Goal: Task Accomplishment & Management: Manage account settings

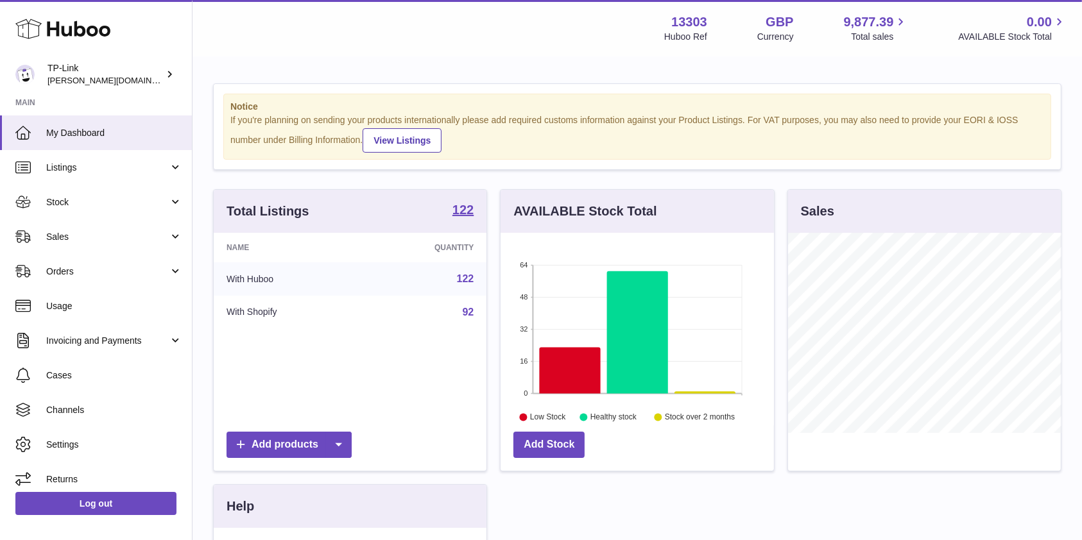
scroll to position [641435, 641362]
drag, startPoint x: 491, startPoint y: 54, endPoint x: 384, endPoint y: 58, distance: 107.2
click at [491, 54] on div "Menu Huboo 13303 Huboo Ref GBP Currency 9,877.39 Total sales 0.00 AVAILABLE Sto…" at bounding box center [636, 28] width 889 height 56
click at [150, 208] on link "Stock" at bounding box center [96, 202] width 192 height 35
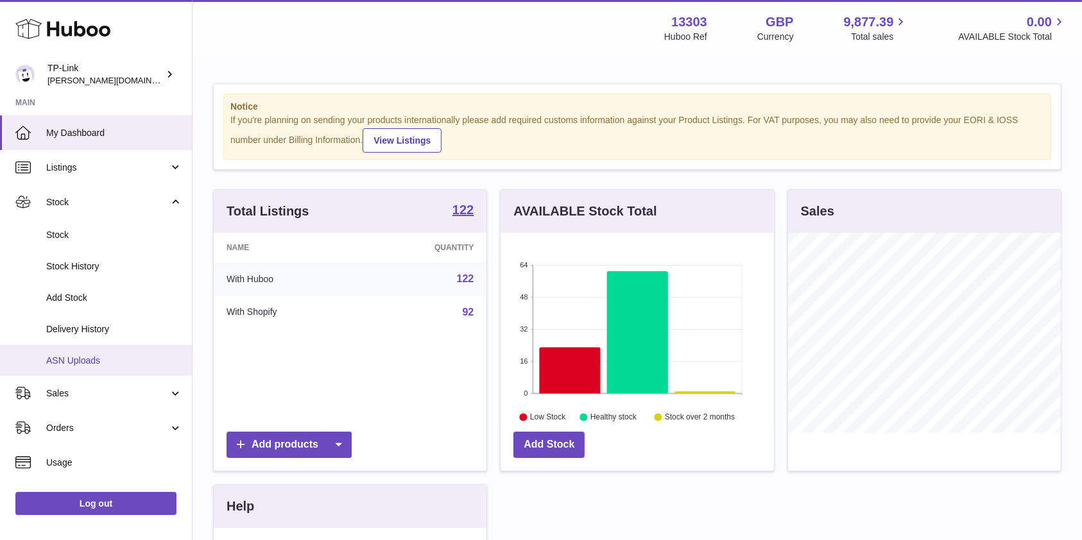
click at [114, 355] on span "ASN Uploads" at bounding box center [114, 361] width 136 height 12
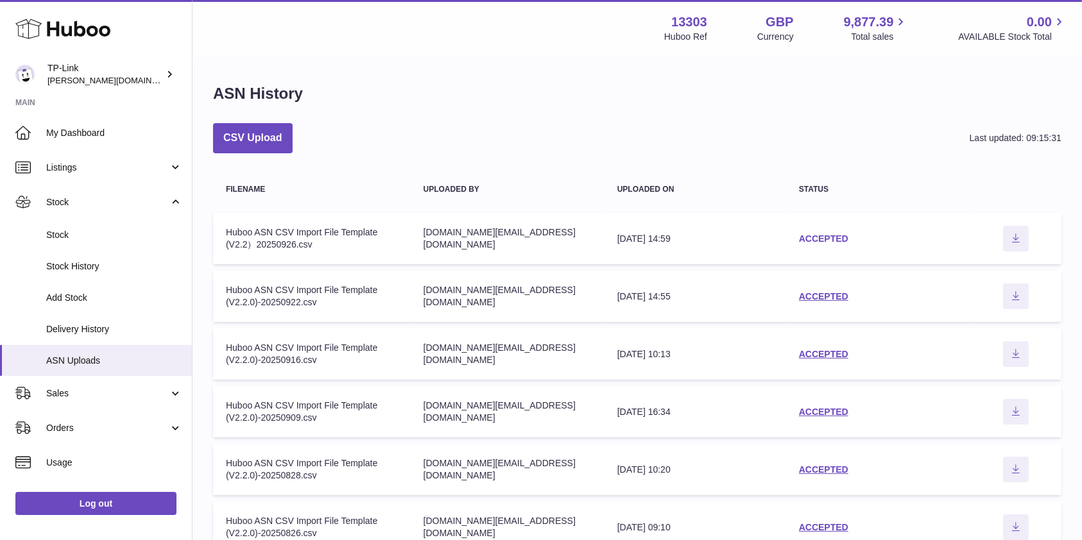
click at [821, 239] on link "ACCEPTED" at bounding box center [823, 239] width 49 height 10
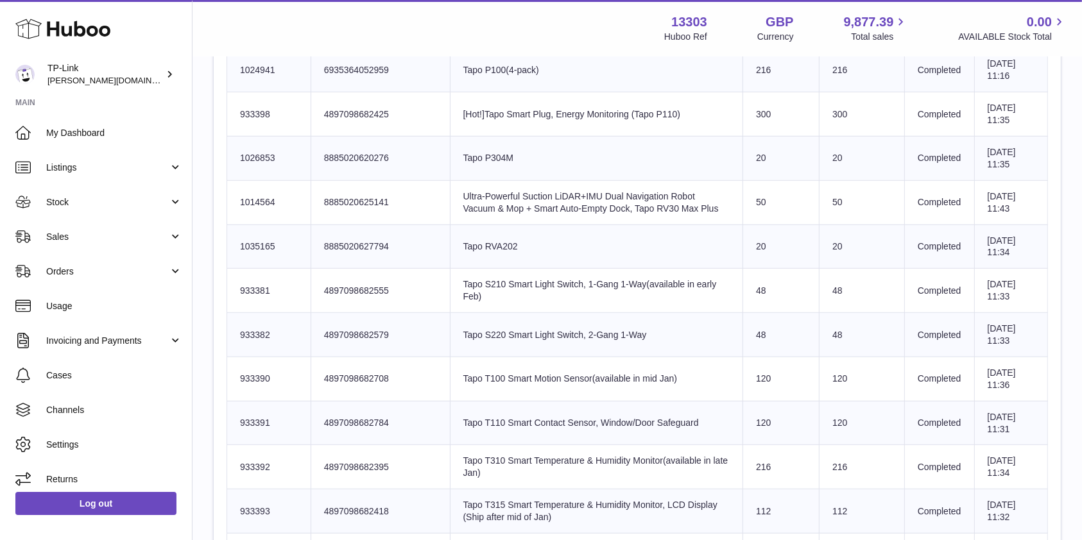
scroll to position [393, 0]
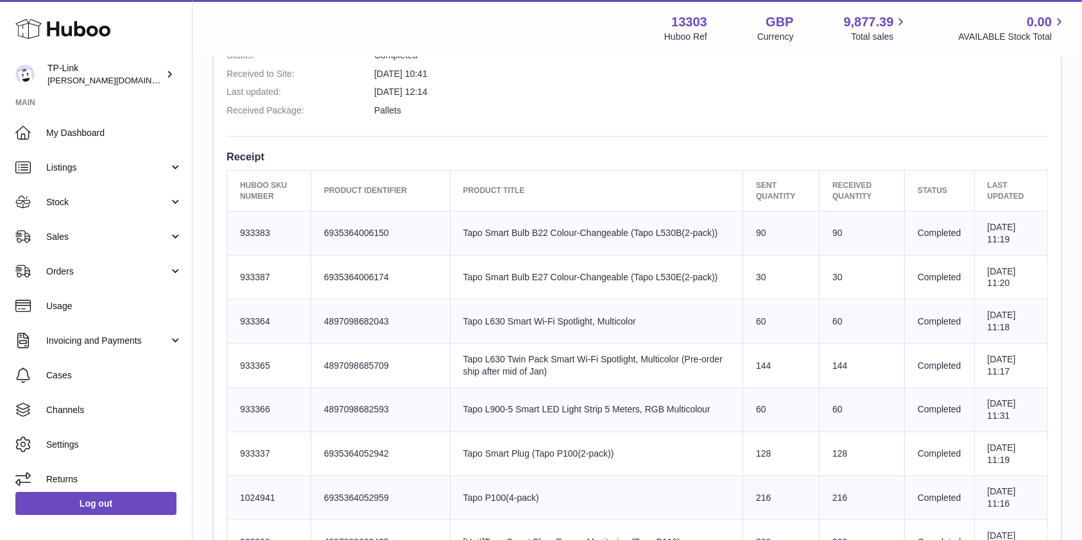
click at [868, 96] on dd "30th Sep 2025 12:14" at bounding box center [711, 92] width 674 height 12
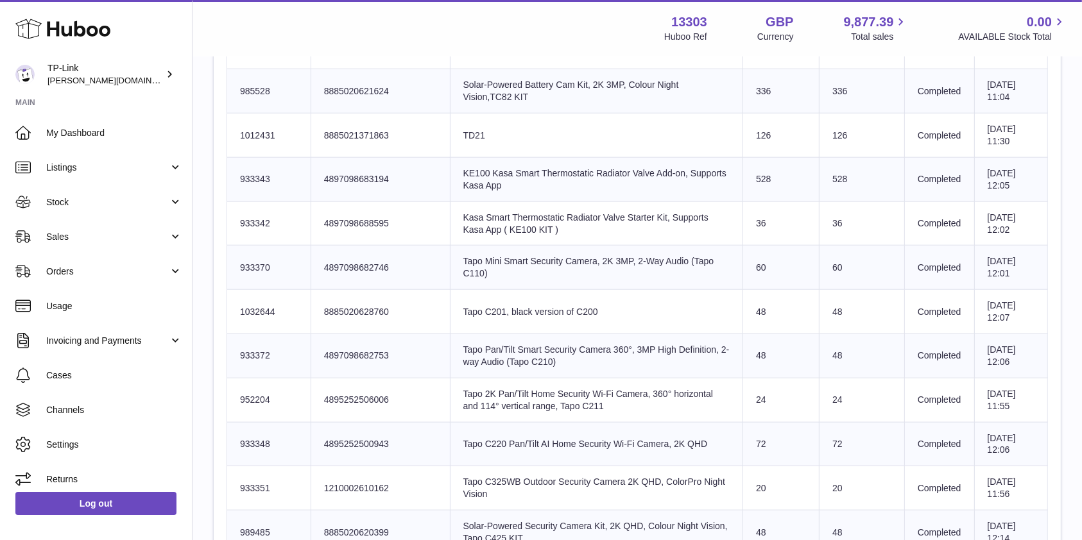
scroll to position [1419, 0]
drag, startPoint x: 843, startPoint y: 212, endPoint x: 783, endPoint y: 237, distance: 64.7
click at [843, 212] on td "36" at bounding box center [861, 222] width 85 height 44
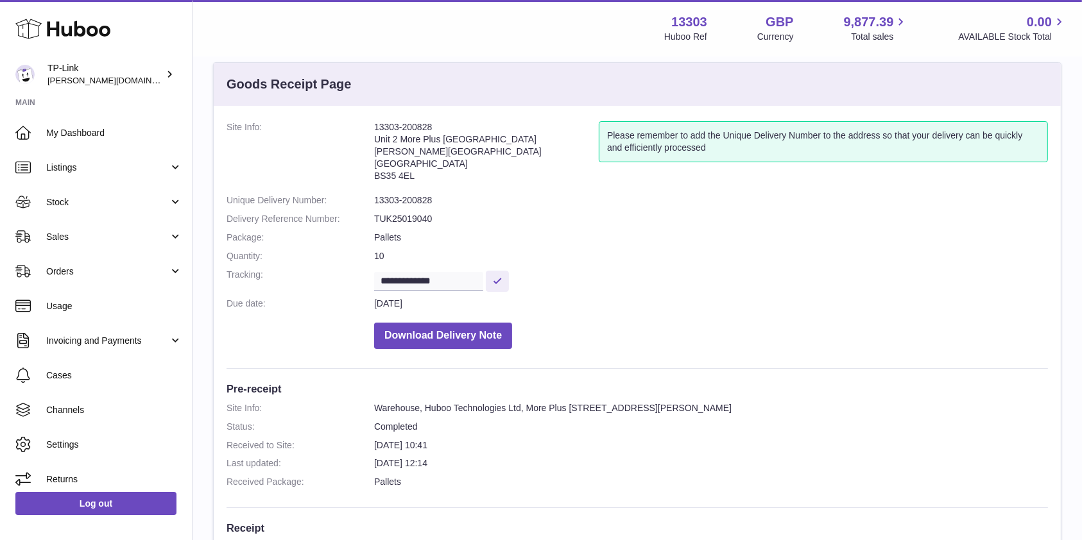
scroll to position [0, 0]
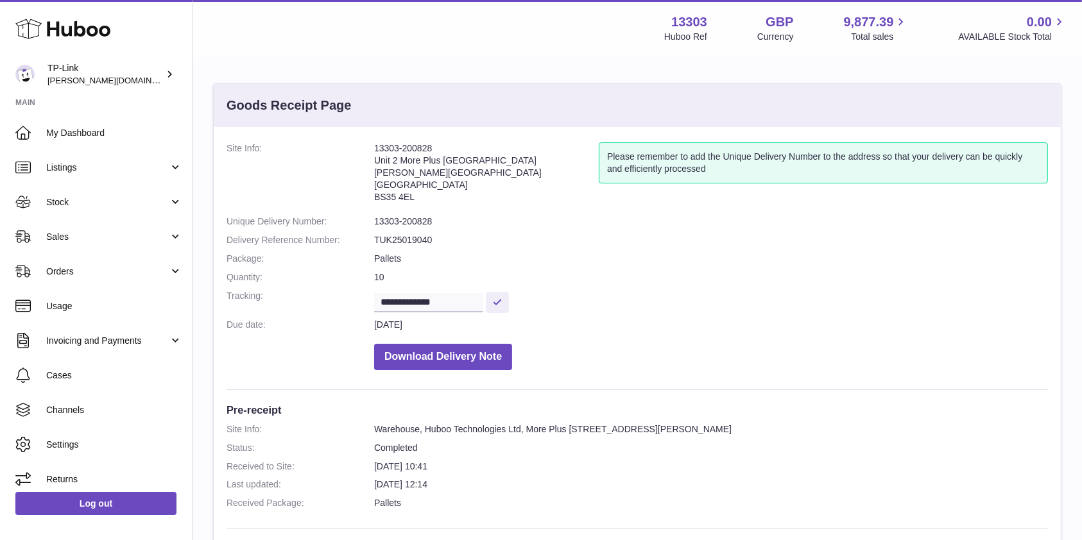
click at [513, 479] on dd "30th Sep 2025 12:14" at bounding box center [711, 485] width 674 height 12
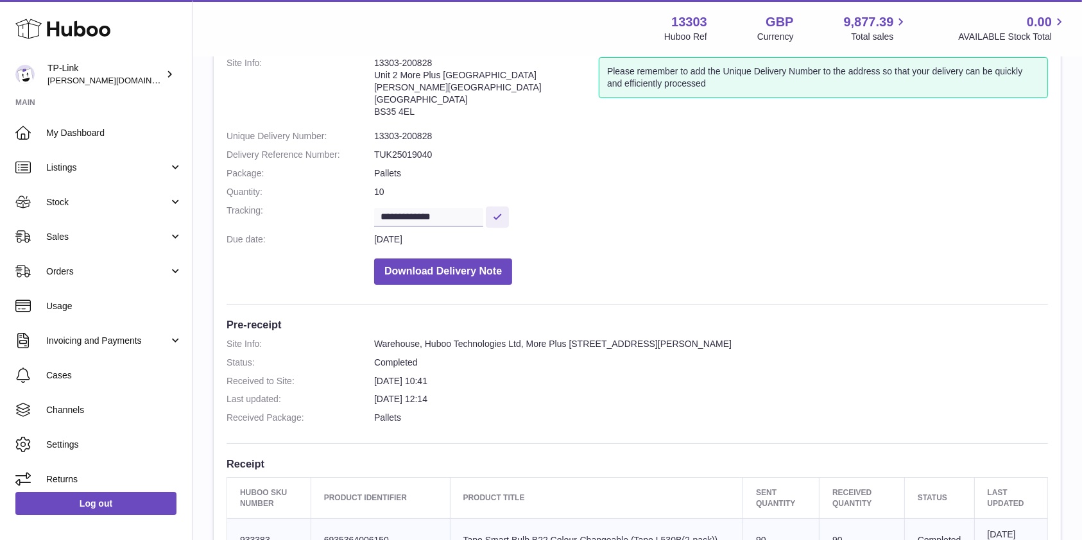
drag, startPoint x: 644, startPoint y: 304, endPoint x: 661, endPoint y: 352, distance: 50.9
click at [998, 255] on dd "Download Delivery Note" at bounding box center [711, 268] width 674 height 33
click at [955, 258] on dd "Download Delivery Note" at bounding box center [711, 268] width 674 height 33
click at [1034, 304] on hr at bounding box center [636, 304] width 821 height 1
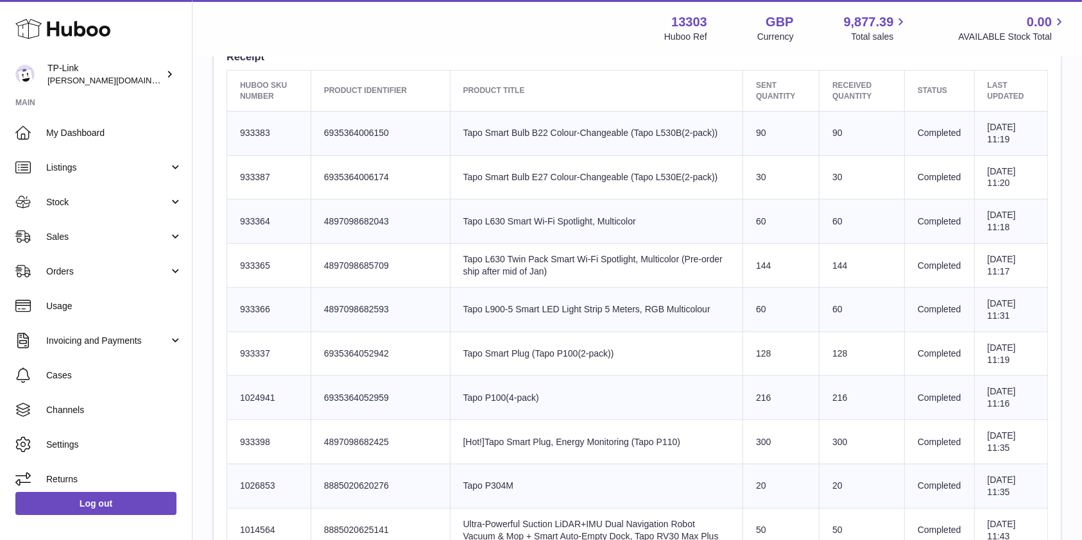
scroll to position [558, 0]
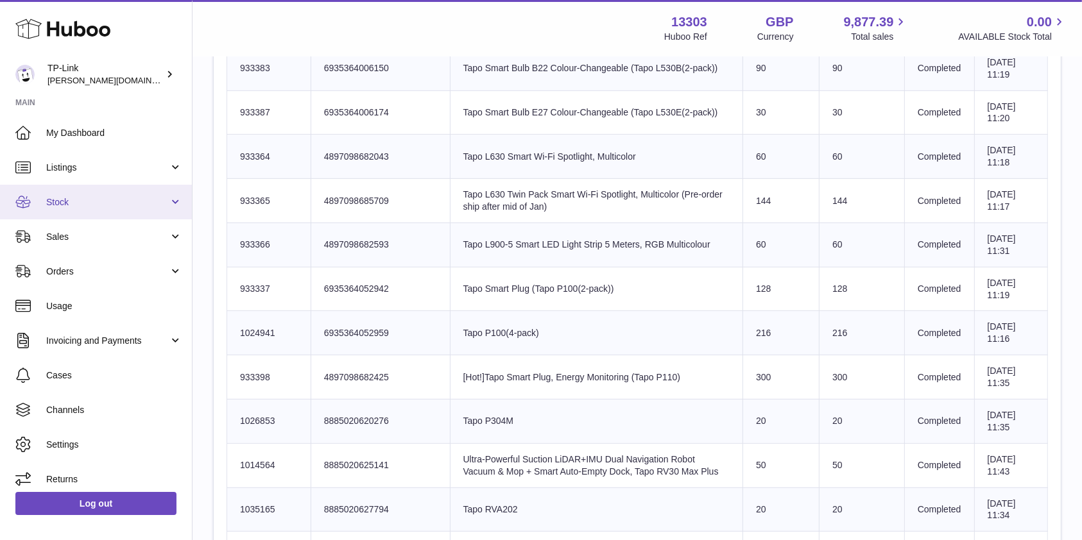
click at [113, 203] on span "Stock" at bounding box center [107, 202] width 123 height 12
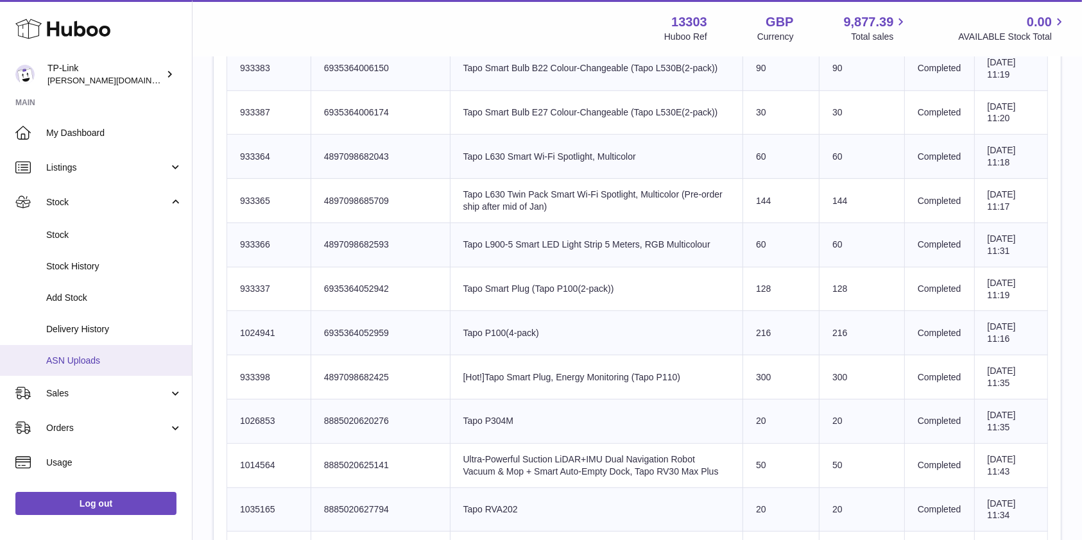
click at [108, 355] on span "ASN Uploads" at bounding box center [114, 361] width 136 height 12
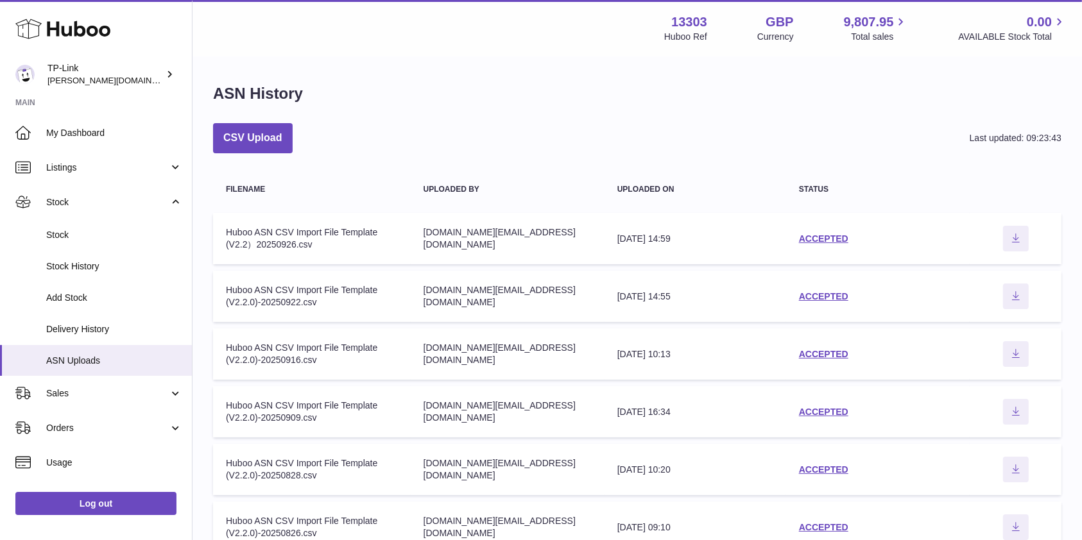
drag, startPoint x: 837, startPoint y: 97, endPoint x: 832, endPoint y: 104, distance: 8.7
click at [837, 97] on div "ASN History" at bounding box center [637, 96] width 848 height 27
click at [818, 239] on link "ACCEPTED" at bounding box center [823, 239] width 49 height 10
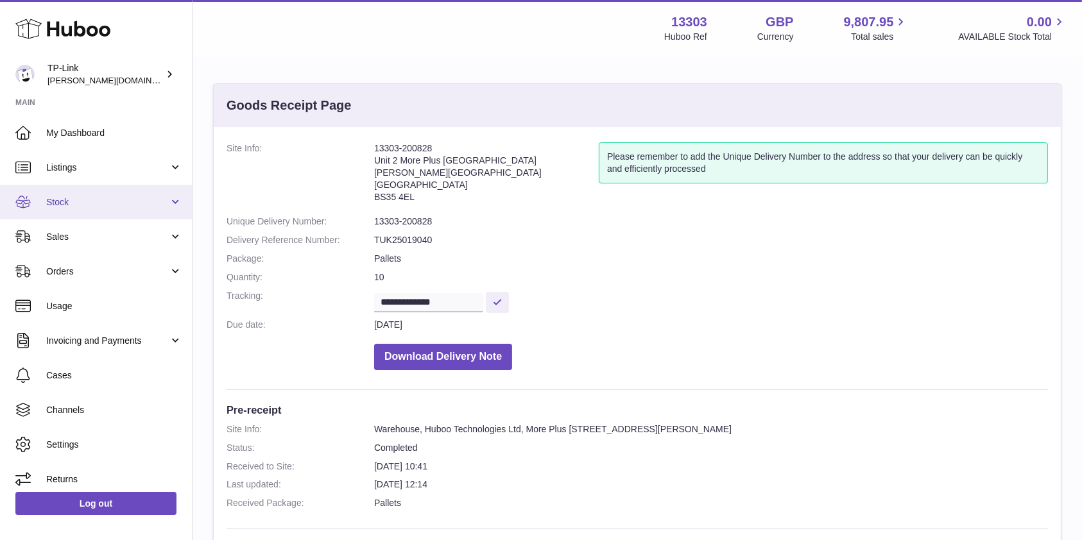
click at [109, 201] on span "Stock" at bounding box center [107, 202] width 123 height 12
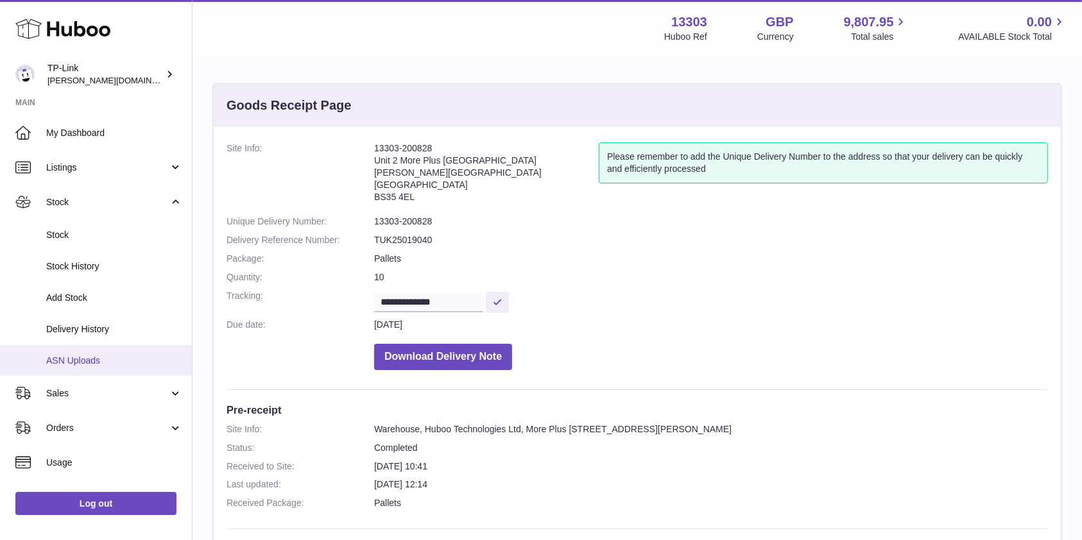
click at [97, 363] on span "ASN Uploads" at bounding box center [114, 361] width 136 height 12
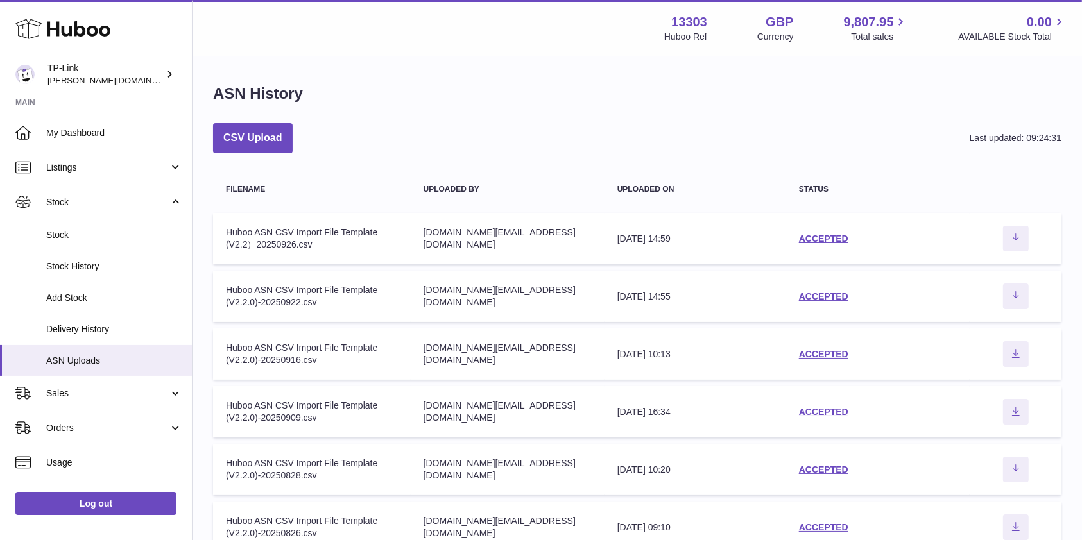
drag, startPoint x: 838, startPoint y: 108, endPoint x: 837, endPoint y: 115, distance: 7.2
click at [838, 108] on div "ASN History" at bounding box center [637, 96] width 848 height 27
click at [808, 296] on link "ACCEPTED" at bounding box center [823, 296] width 49 height 10
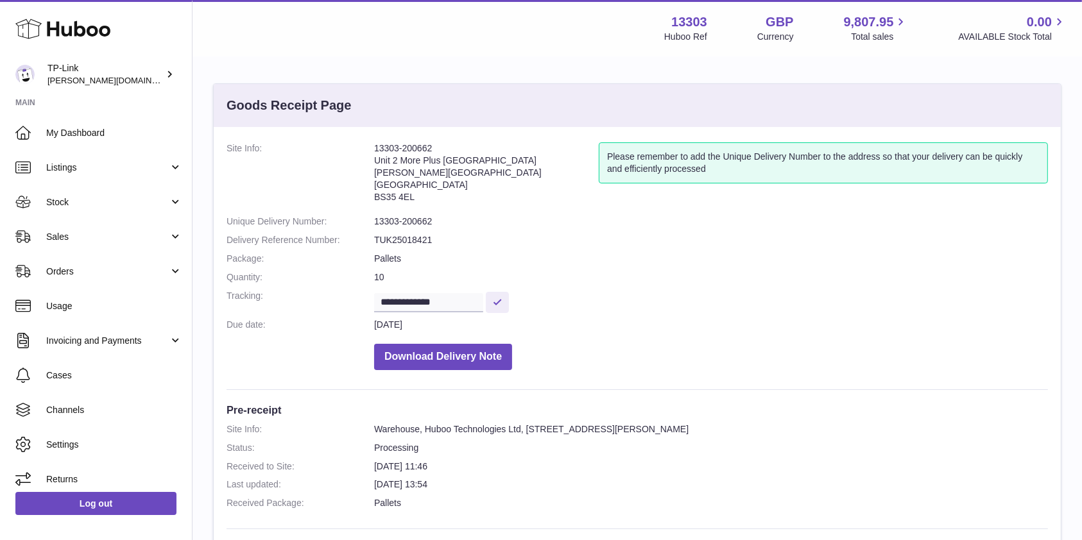
drag, startPoint x: 436, startPoint y: 144, endPoint x: 357, endPoint y: 142, distance: 78.9
click at [357, 142] on dl "**********" at bounding box center [636, 259] width 821 height 234
copy dl "13303-200662"
click at [739, 345] on dd "Download Delivery Note" at bounding box center [711, 354] width 674 height 33
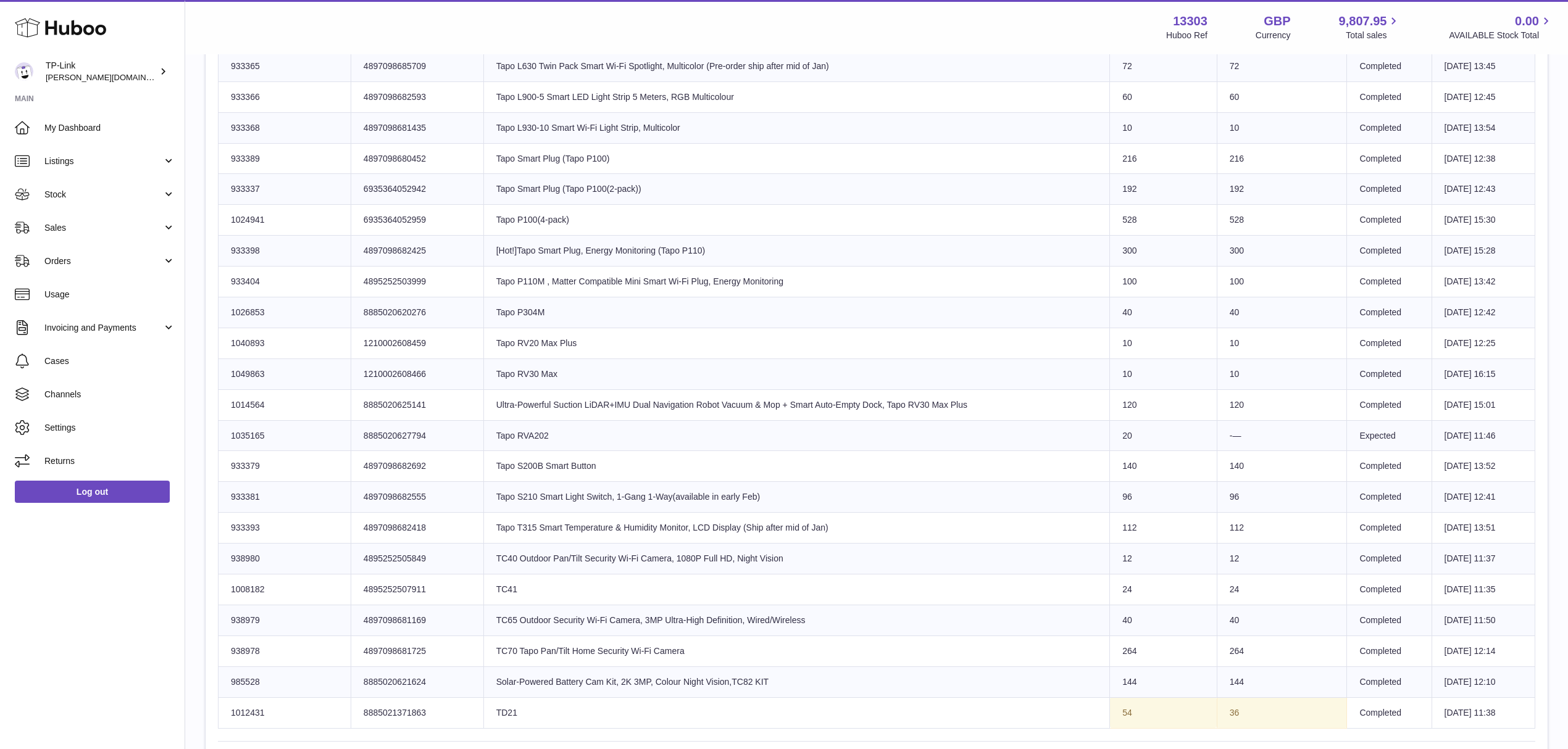
scroll to position [1316, 0]
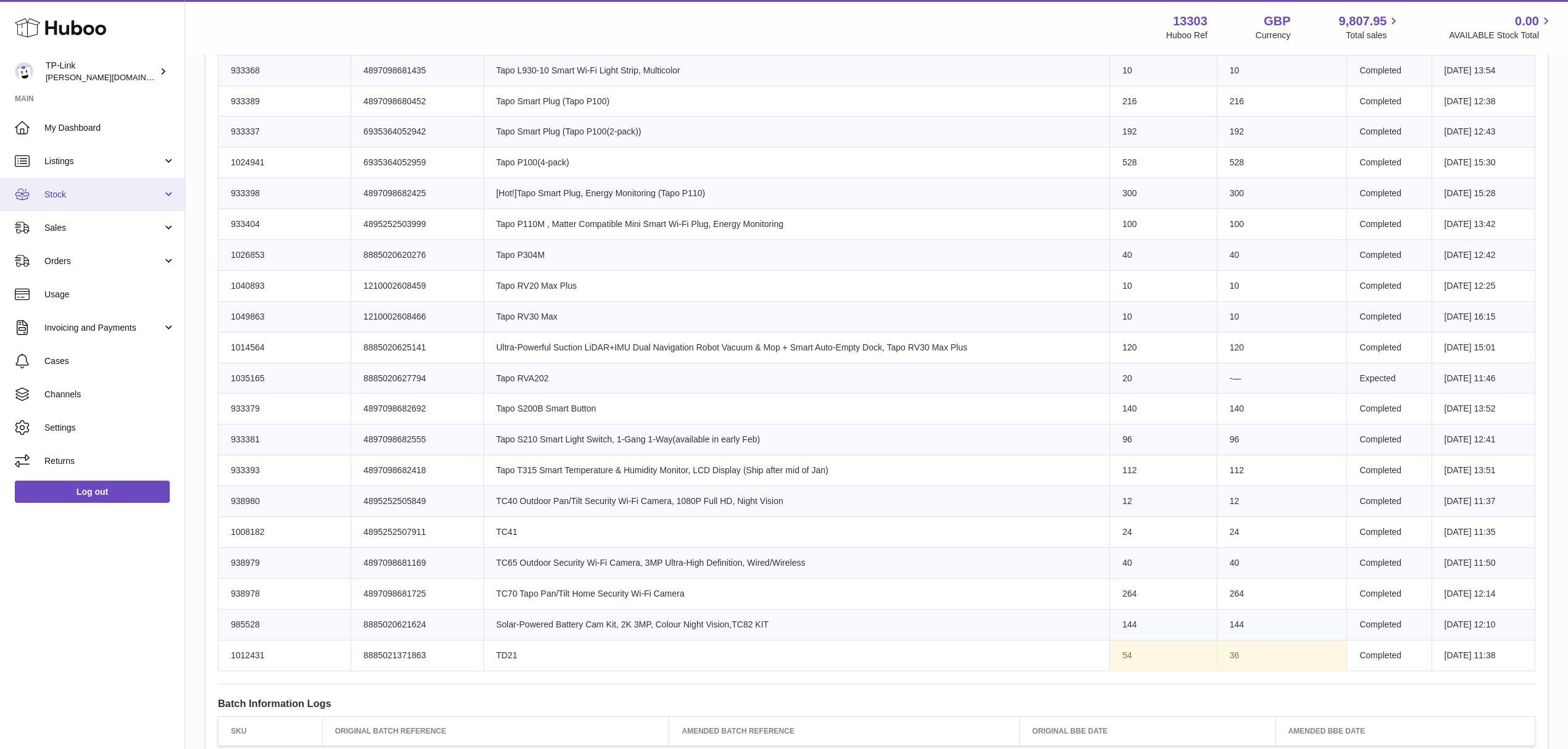
click at [114, 192] on span "Stock" at bounding box center [103, 194] width 118 height 12
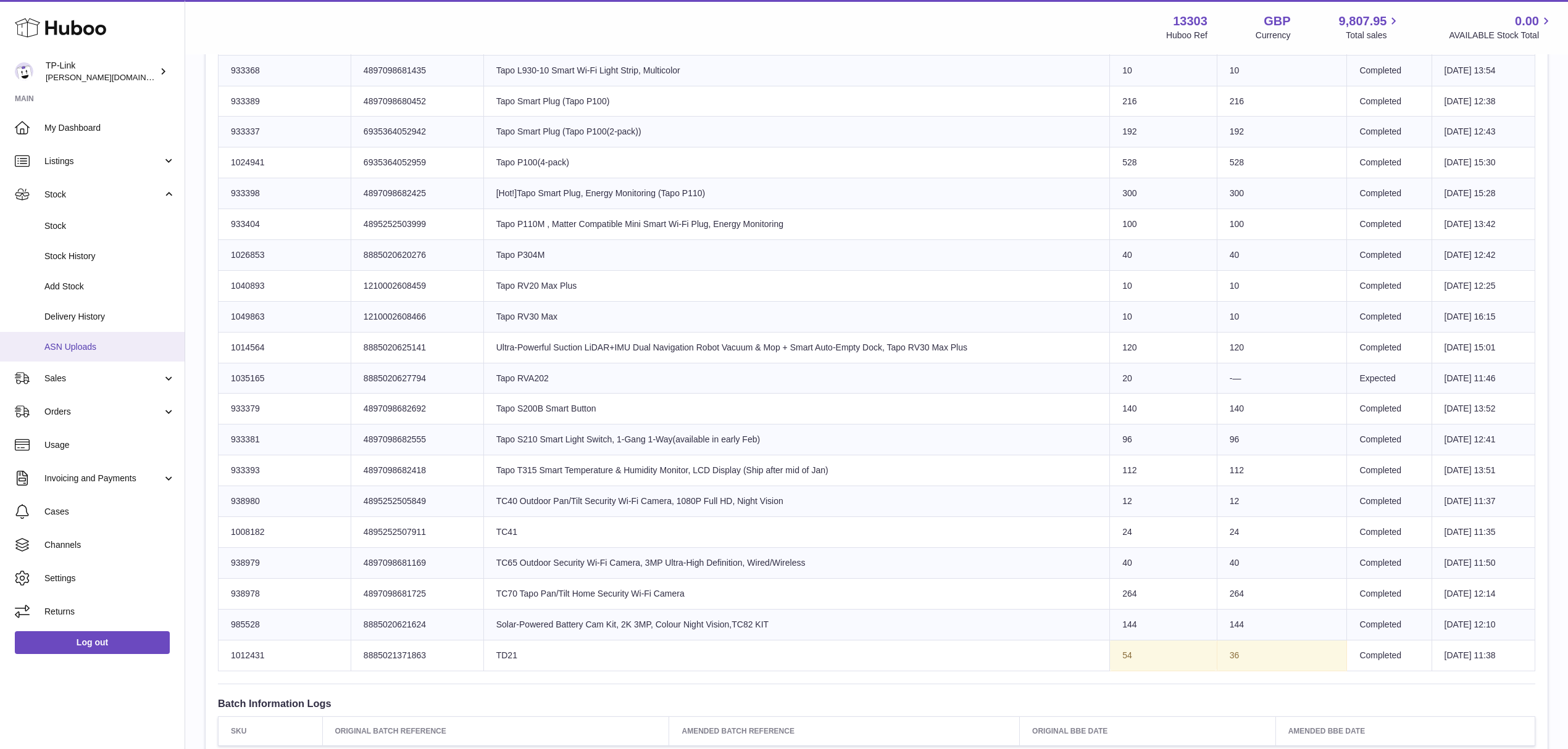
click at [83, 343] on span "ASN Uploads" at bounding box center [110, 347] width 131 height 12
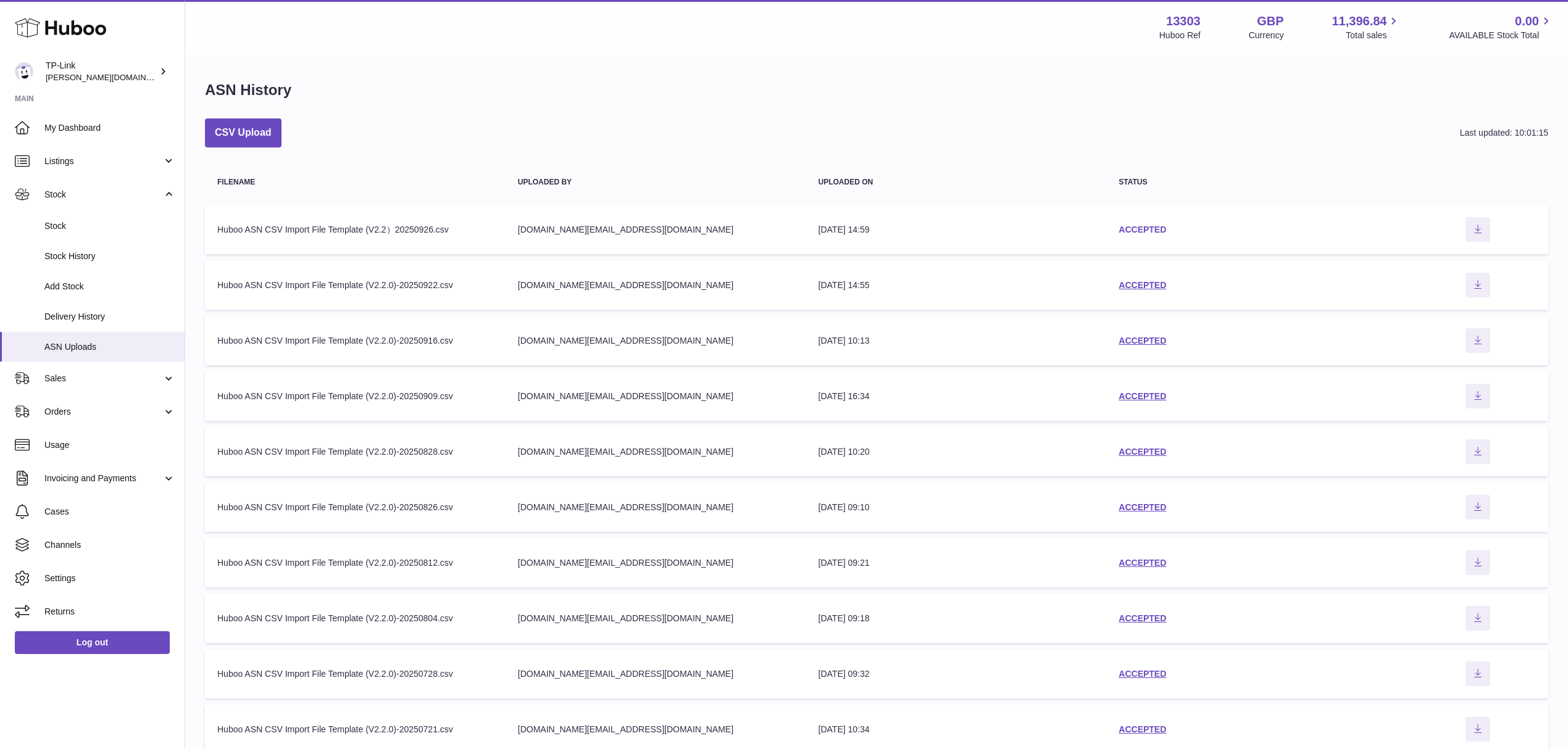
click at [1151, 226] on link "ACCEPTED" at bounding box center [1142, 230] width 47 height 10
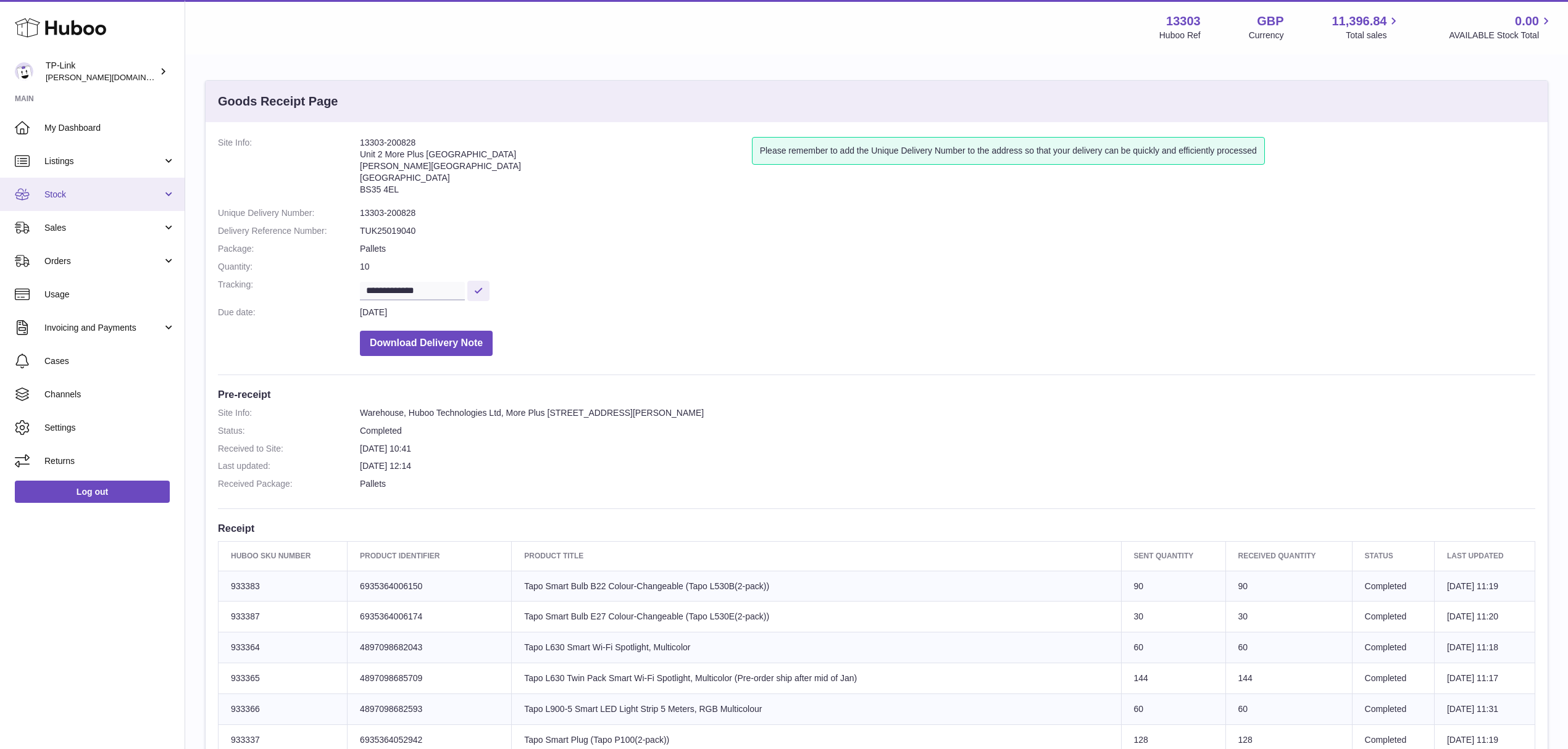
click at [156, 197] on span "Stock" at bounding box center [103, 194] width 118 height 12
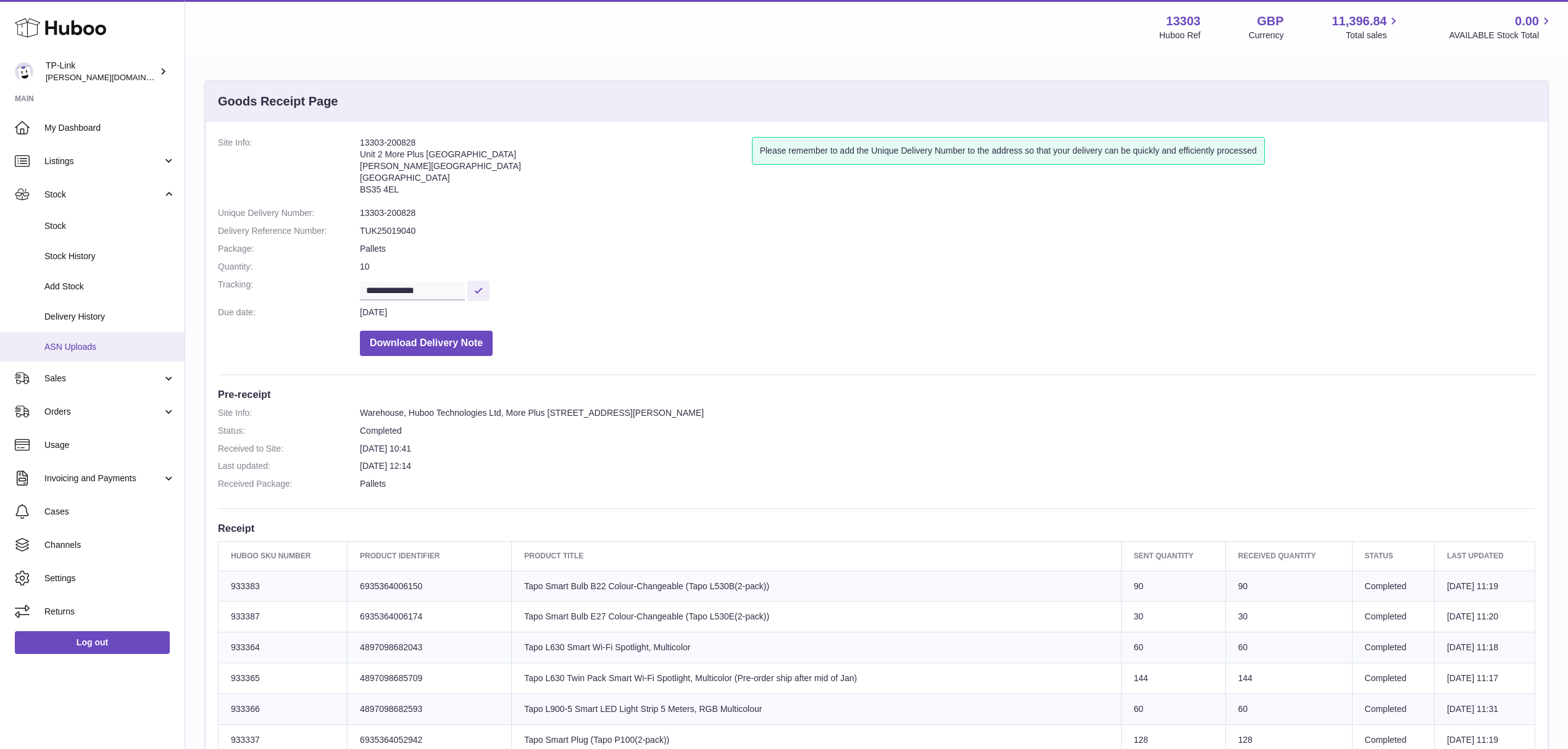
click at [96, 354] on link "ASN Uploads" at bounding box center [92, 346] width 185 height 30
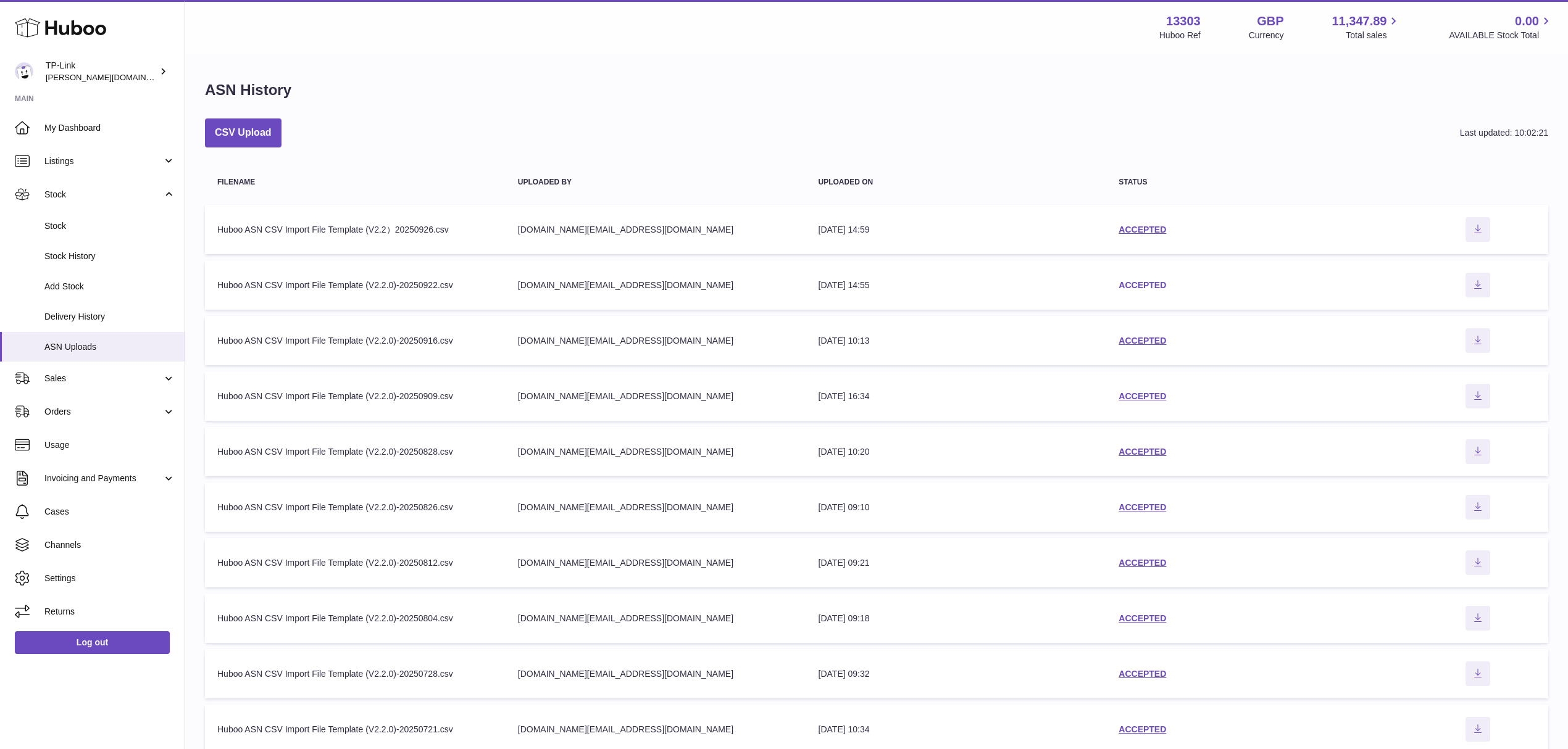
click at [1133, 284] on link "ACCEPTED" at bounding box center [1142, 285] width 47 height 10
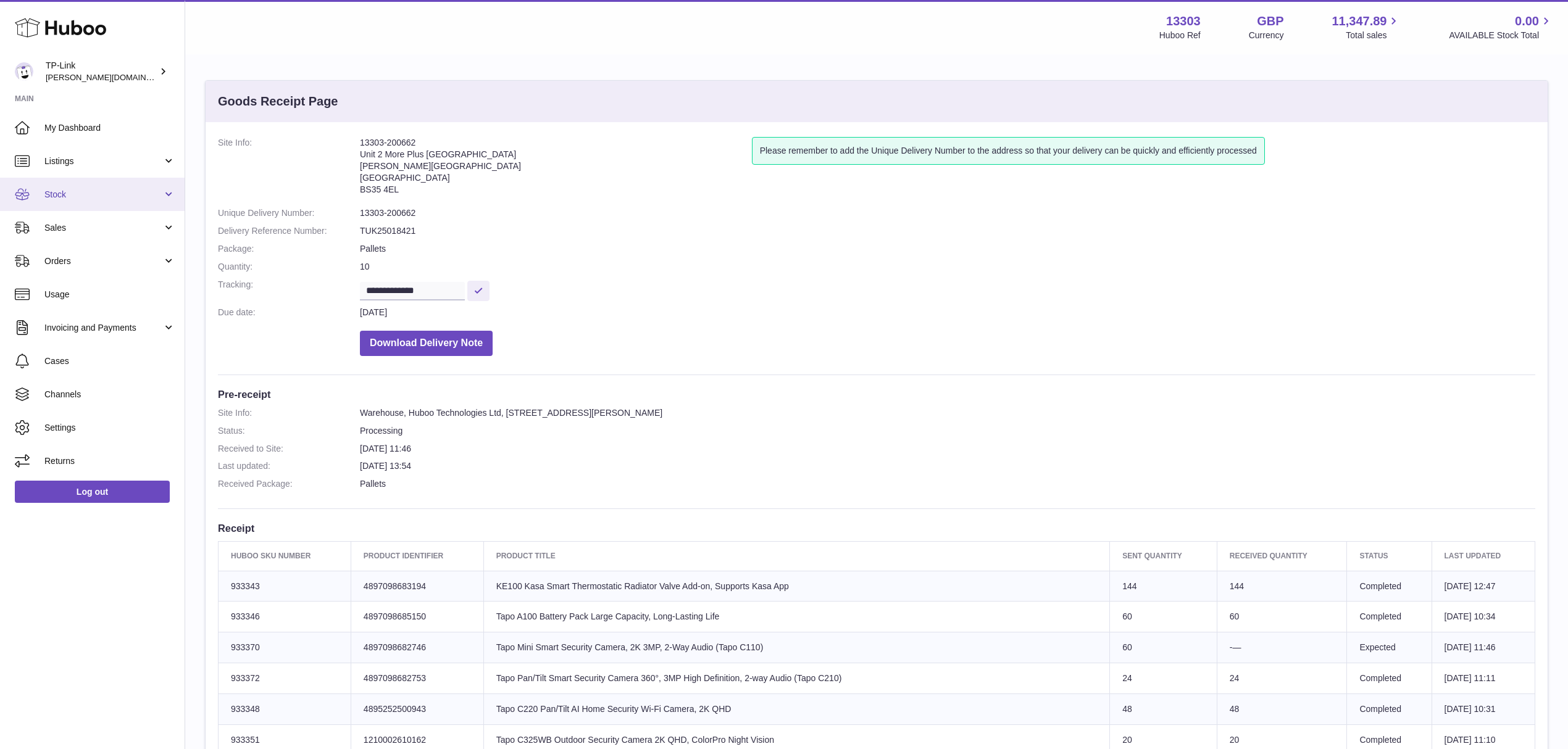
click at [127, 190] on span "Stock" at bounding box center [103, 194] width 118 height 12
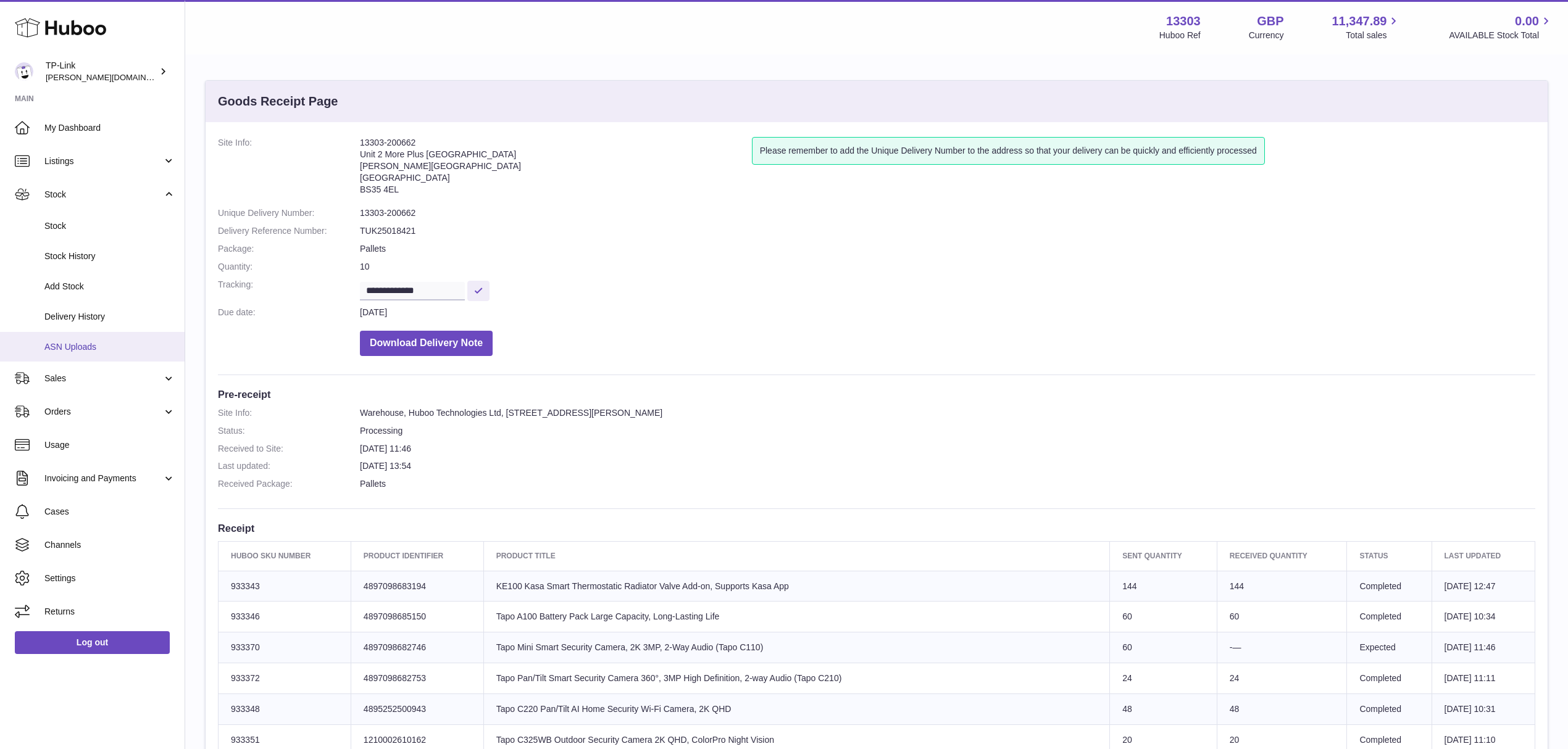
click at [114, 343] on span "ASN Uploads" at bounding box center [110, 347] width 131 height 12
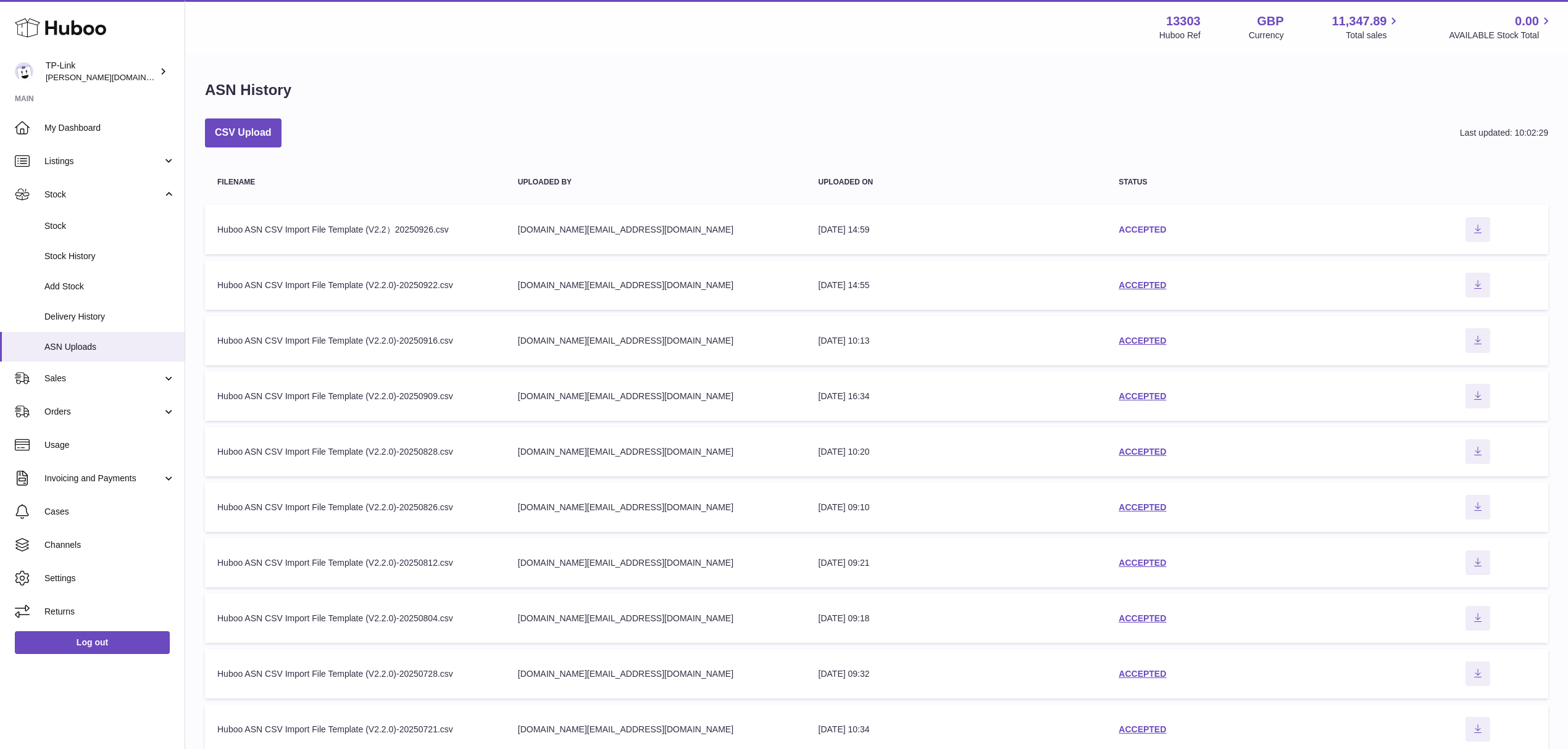
click at [1138, 225] on link "ACCEPTED" at bounding box center [1142, 230] width 47 height 10
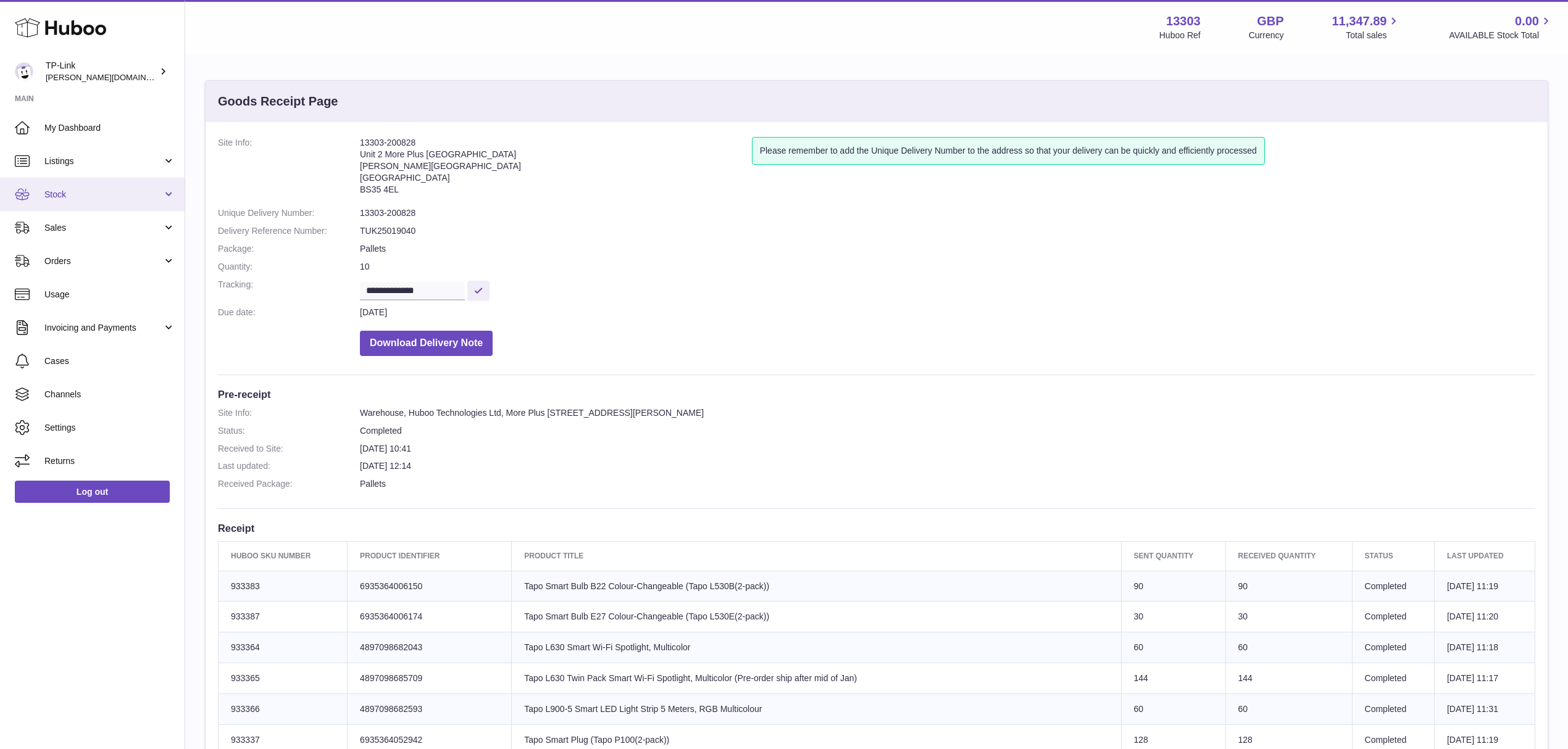
click at [104, 195] on span "Stock" at bounding box center [103, 194] width 118 height 12
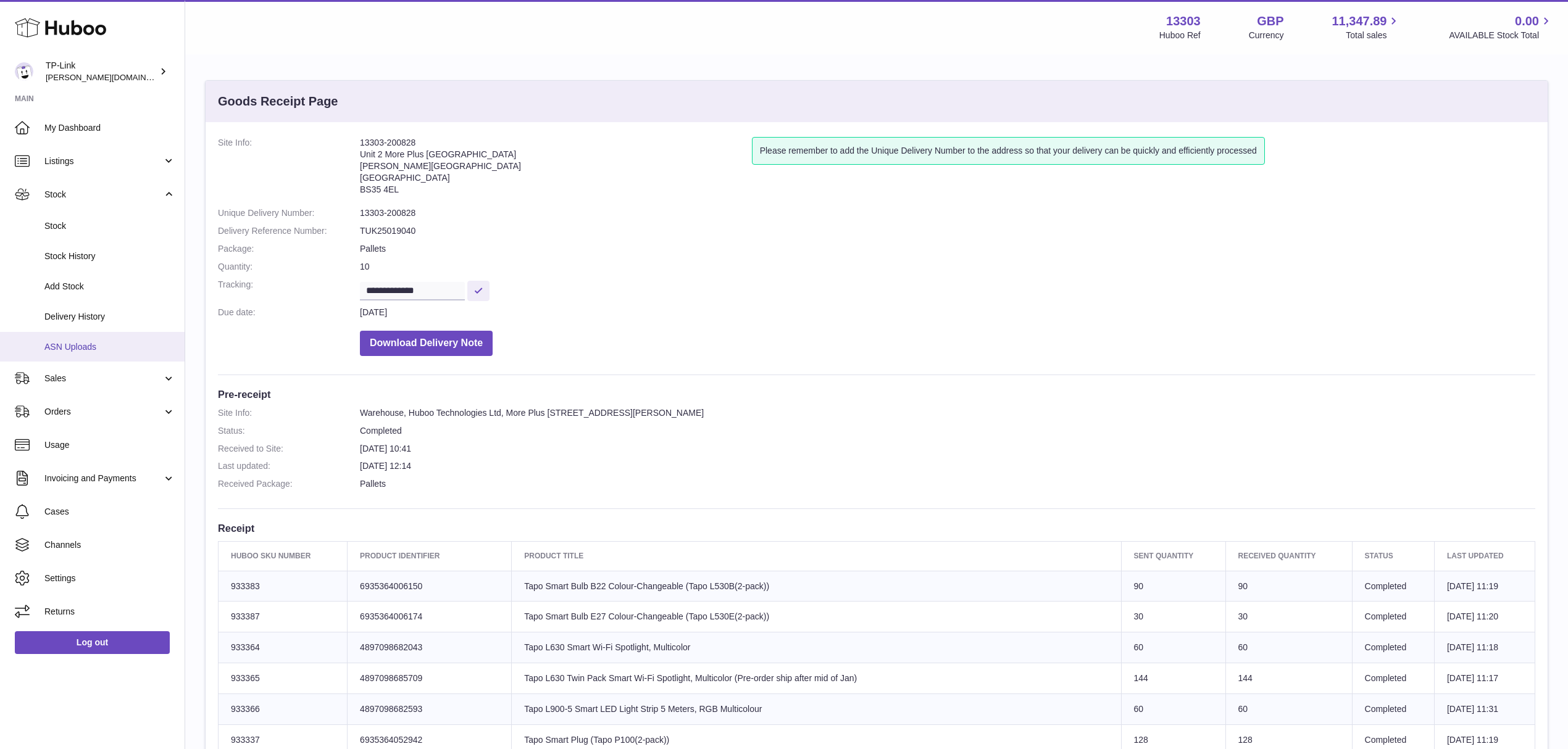
click at [110, 337] on link "ASN Uploads" at bounding box center [92, 346] width 185 height 30
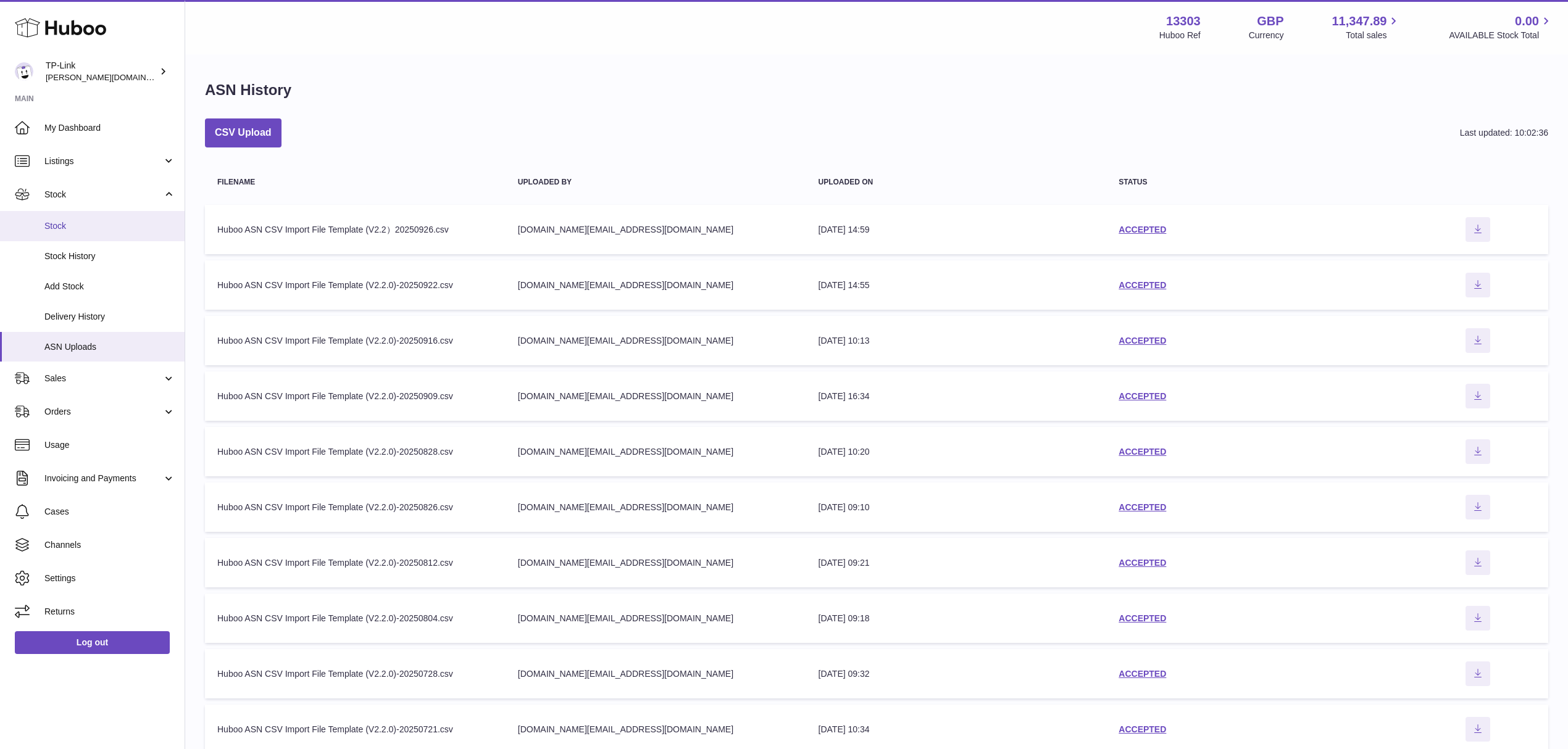
click at [71, 213] on link "Stock" at bounding box center [92, 225] width 185 height 30
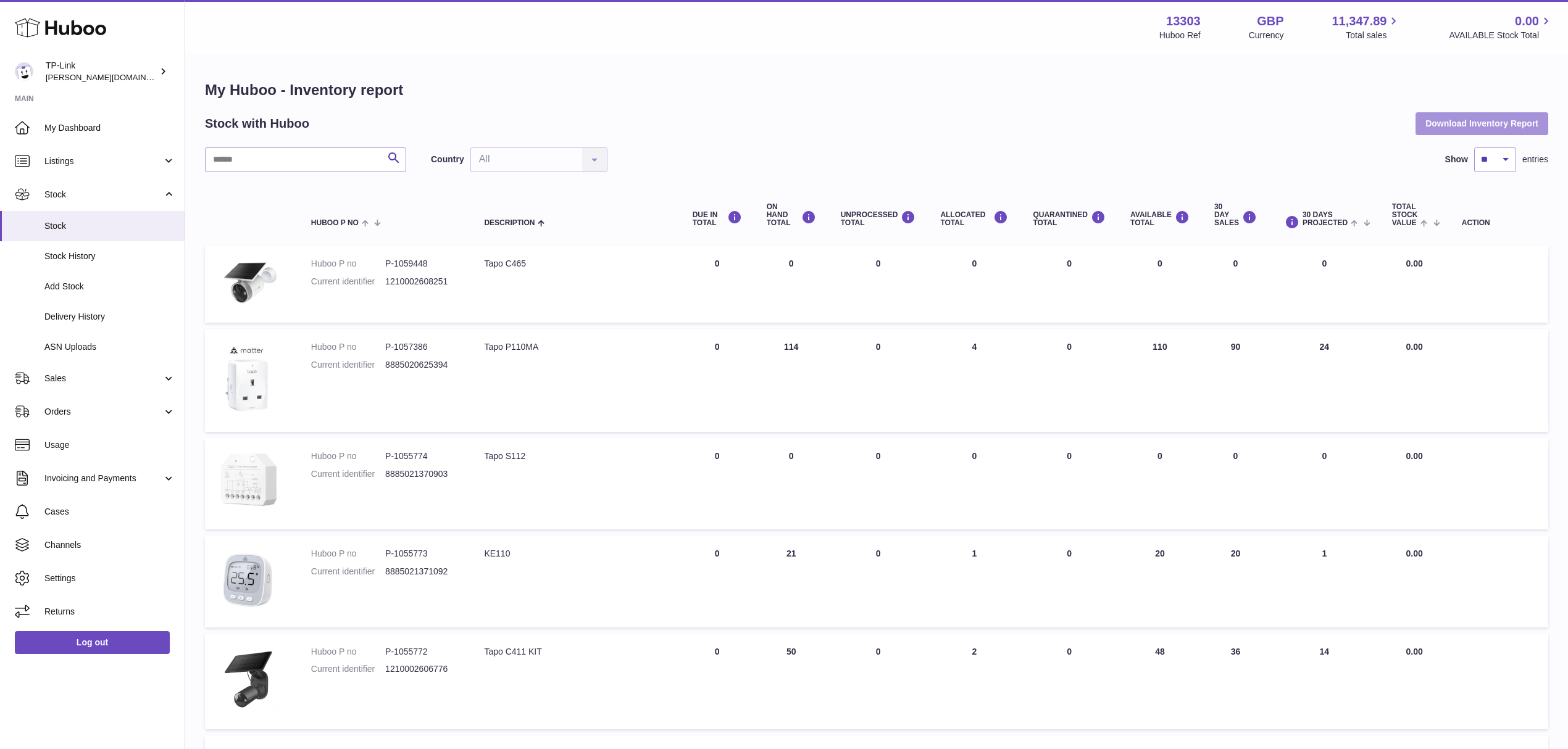
click at [1445, 124] on button "Download Inventory Report" at bounding box center [1481, 123] width 133 height 22
